Goal: Obtain resource: Download file/media

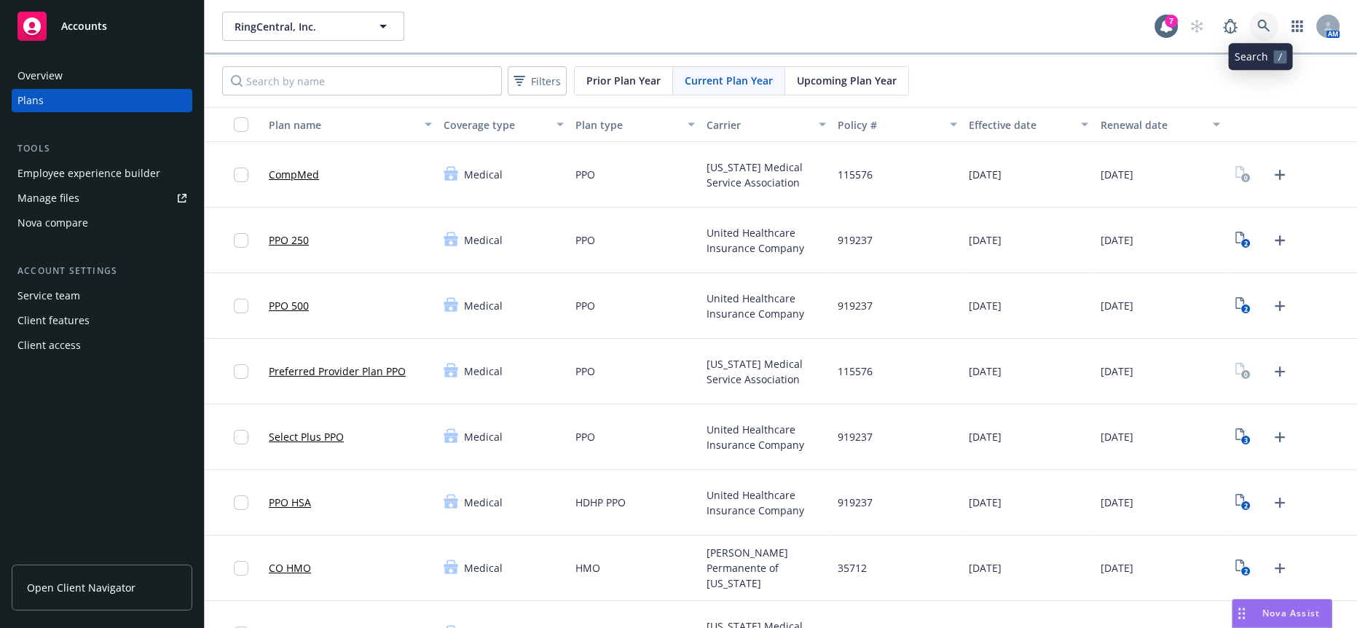
click at [1259, 28] on icon at bounding box center [1263, 26] width 13 height 13
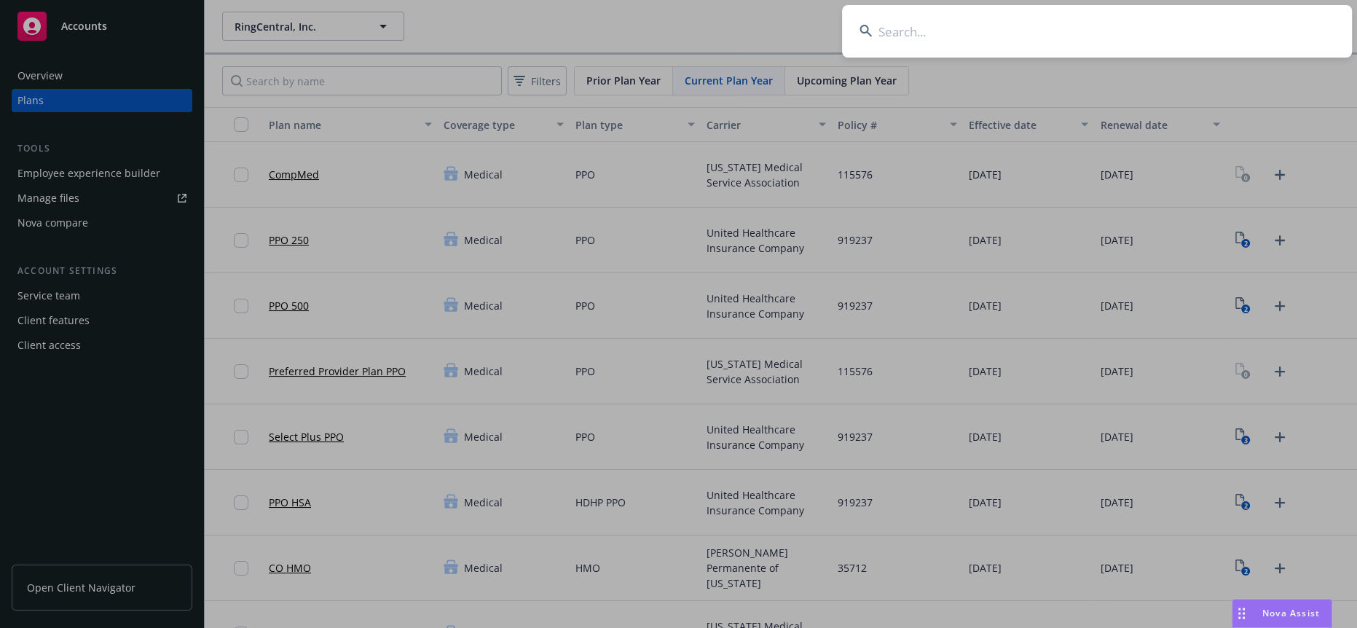
click at [979, 25] on input at bounding box center [1097, 31] width 510 height 52
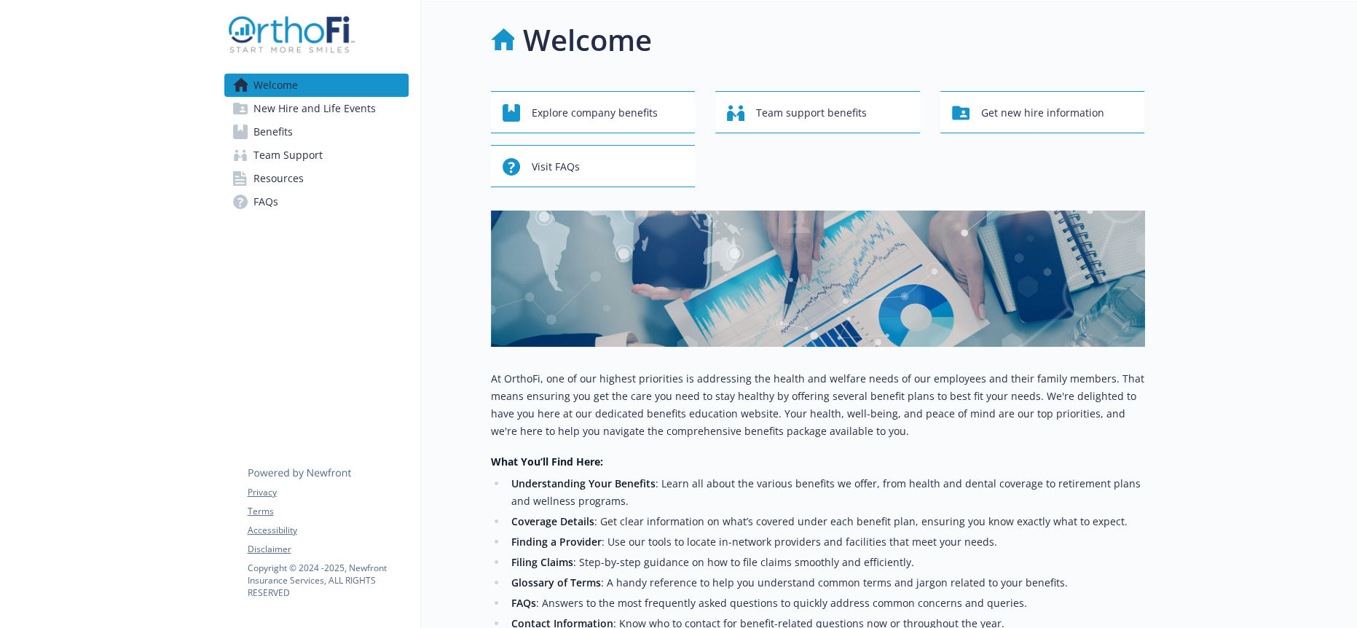
click at [264, 120] on span "Benefits" at bounding box center [273, 131] width 39 height 23
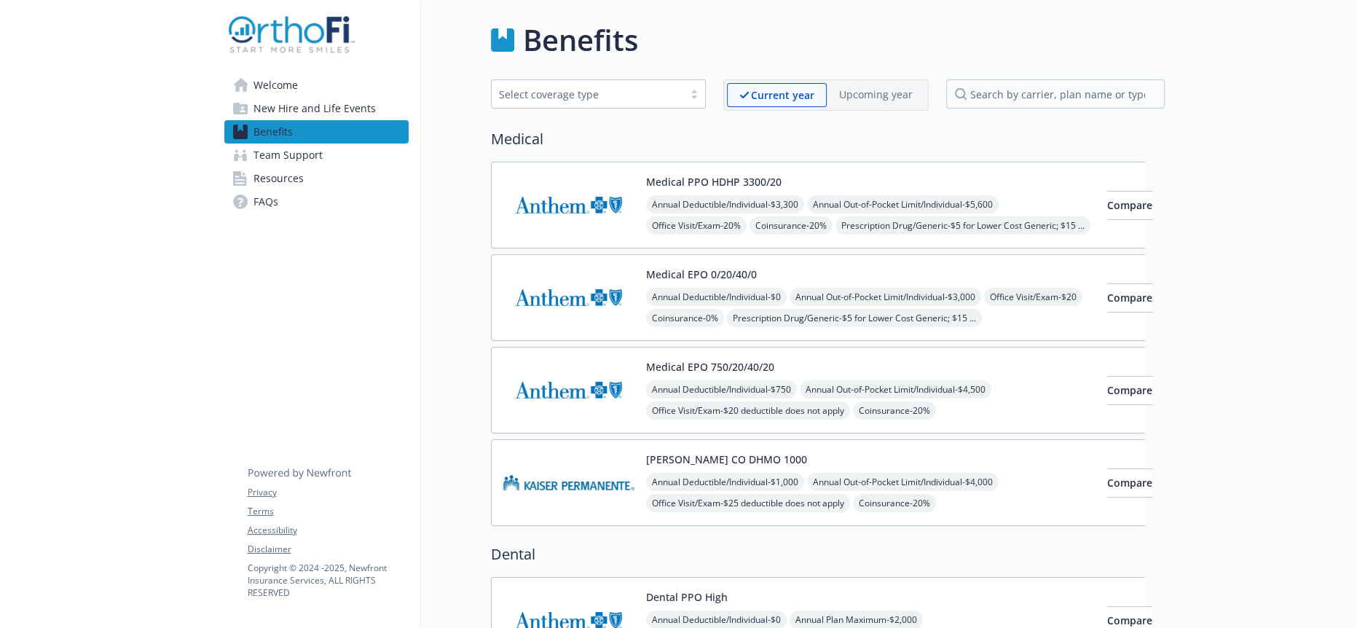
click at [301, 167] on link "Resources" at bounding box center [316, 178] width 184 height 23
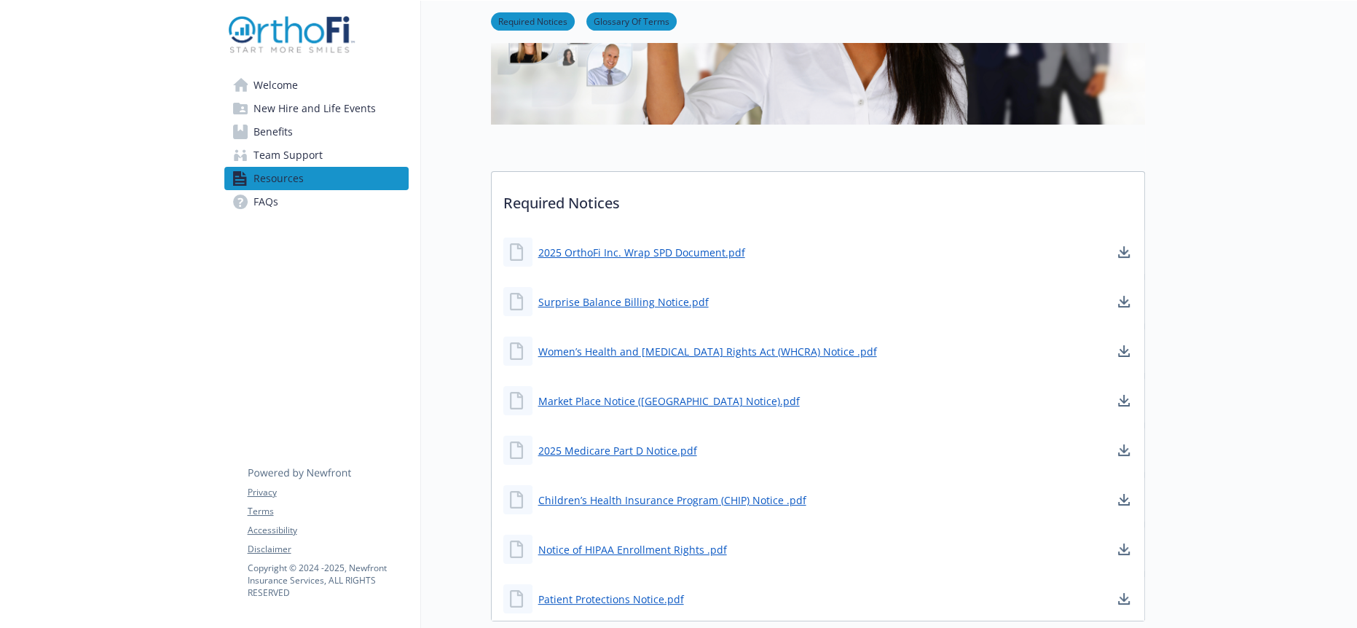
scroll to position [323, 0]
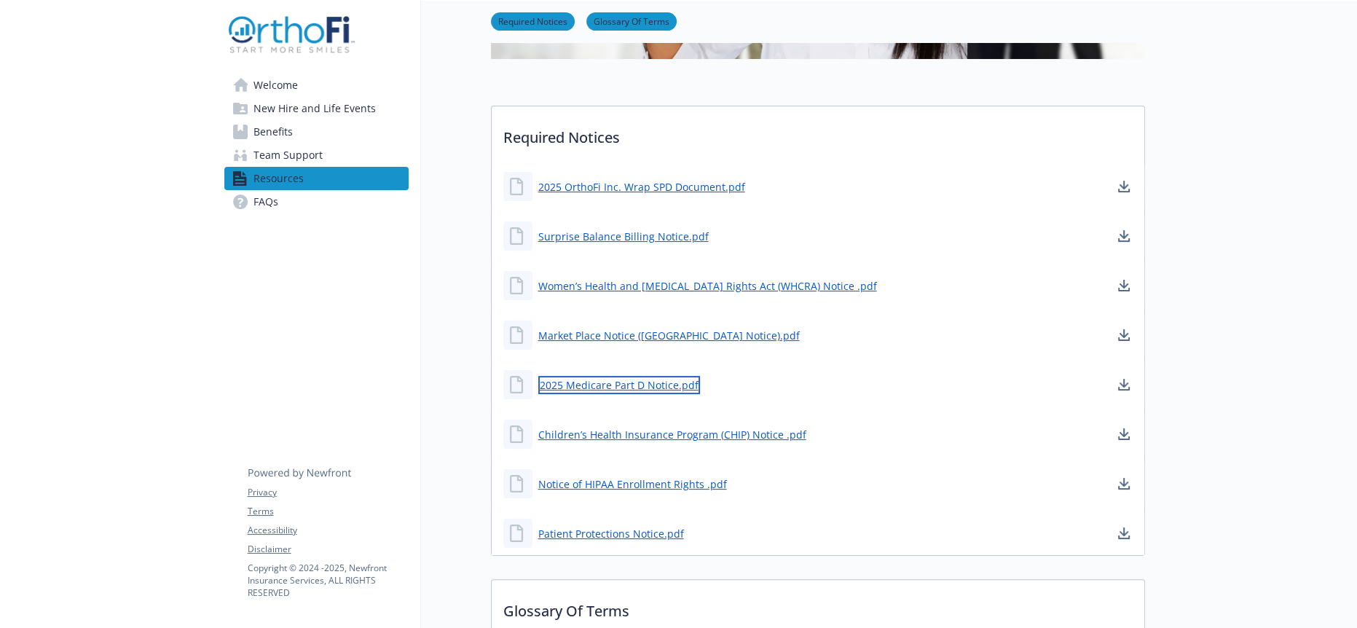
click at [643, 376] on link "2025 Medicare Part D Notice.pdf" at bounding box center [619, 385] width 162 height 18
